Goal: Task Accomplishment & Management: Manage account settings

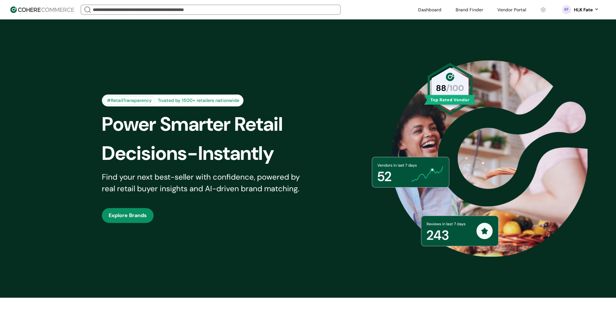
click at [508, 11] on link at bounding box center [512, 10] width 37 height 10
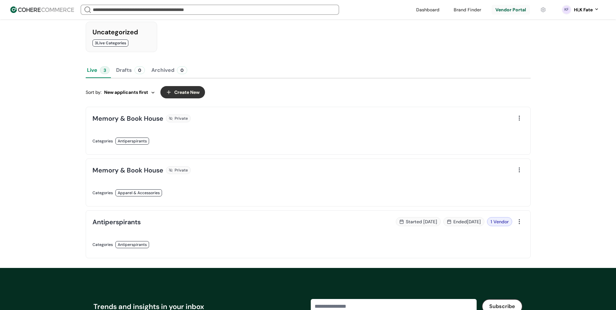
scroll to position [129, 0]
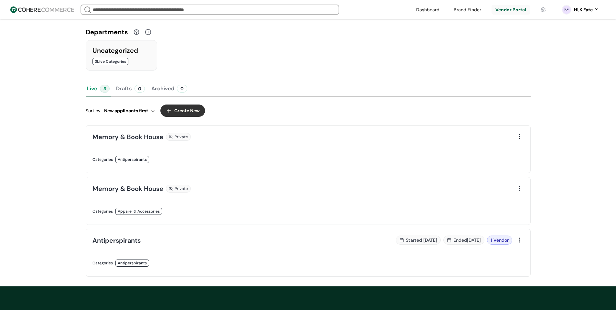
click at [518, 141] on div at bounding box center [519, 136] width 9 height 9
click at [522, 158] on div "Edit" at bounding box center [535, 156] width 39 height 13
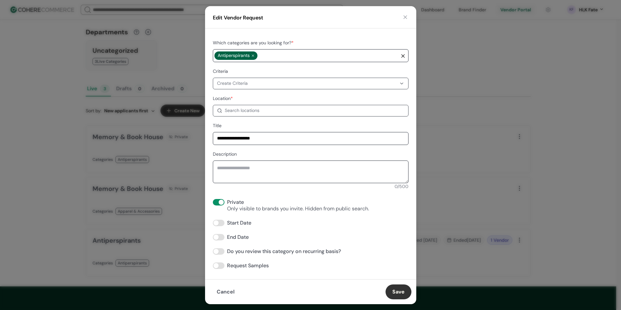
click at [220, 204] on span at bounding box center [221, 202] width 5 height 5
click at [218, 204] on span at bounding box center [219, 202] width 12 height 6
click at [401, 291] on button "Save" at bounding box center [399, 291] width 26 height 15
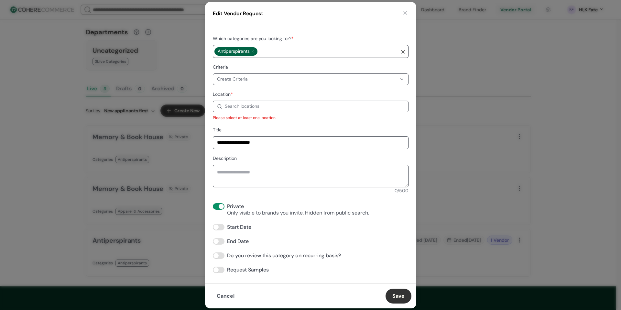
click at [249, 105] on div "Search locations" at bounding box center [242, 106] width 35 height 7
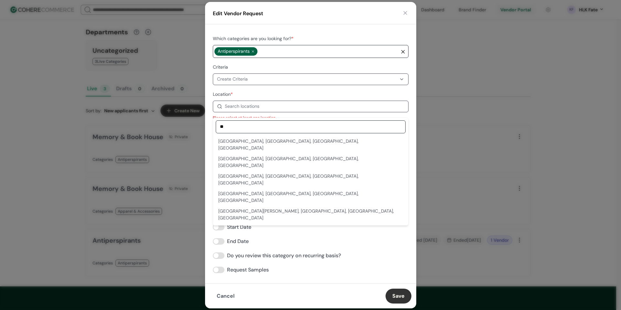
type input "**"
click at [262, 141] on div "Dulles Crossing Plaza, Sterling, VA, USA" at bounding box center [310, 145] width 185 height 14
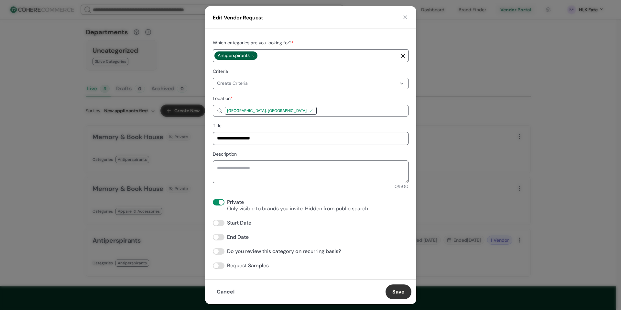
click at [400, 291] on button "Save" at bounding box center [399, 291] width 26 height 15
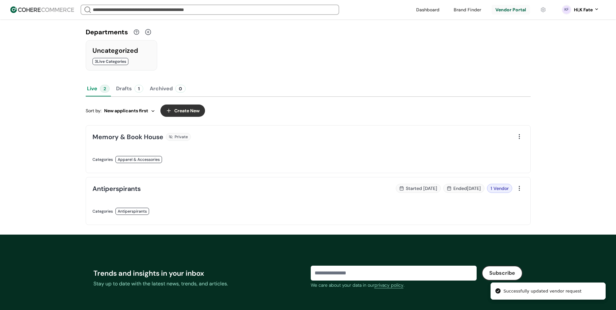
click at [133, 92] on button "Drafts 1" at bounding box center [130, 89] width 30 height 16
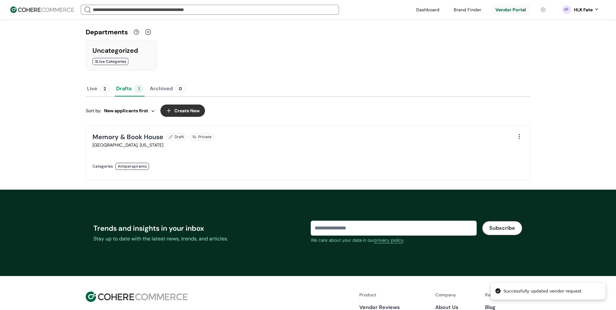
click at [285, 173] on link at bounding box center [199, 173] width 212 height 0
